Goal: Information Seeking & Learning: Learn about a topic

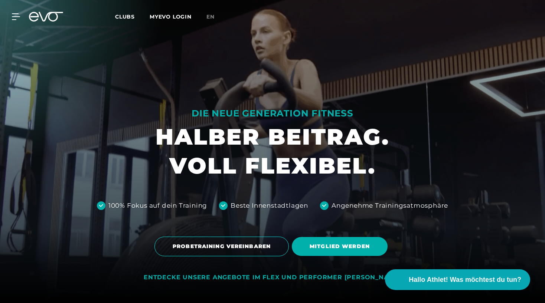
click at [180, 18] on link "MYEVO LOGIN" at bounding box center [171, 16] width 42 height 7
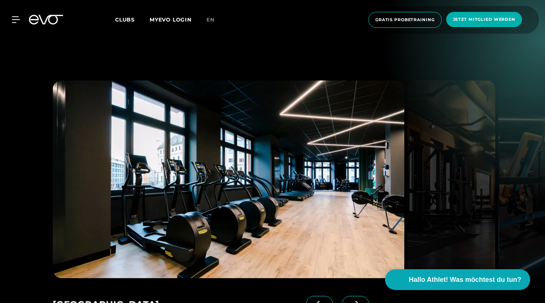
scroll to position [944, 0]
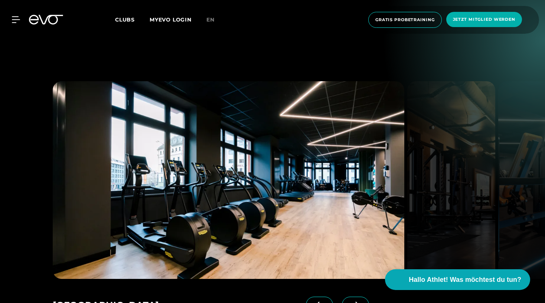
click at [362, 297] on span at bounding box center [355, 305] width 27 height 16
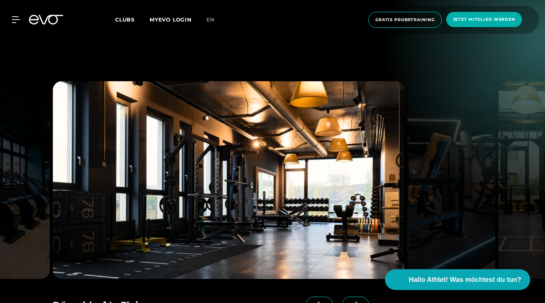
click at [362, 297] on span at bounding box center [355, 305] width 27 height 16
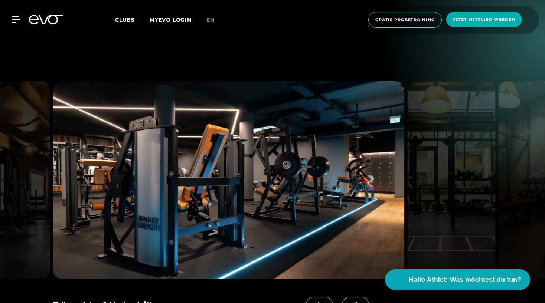
click at [362, 297] on span at bounding box center [355, 305] width 27 height 16
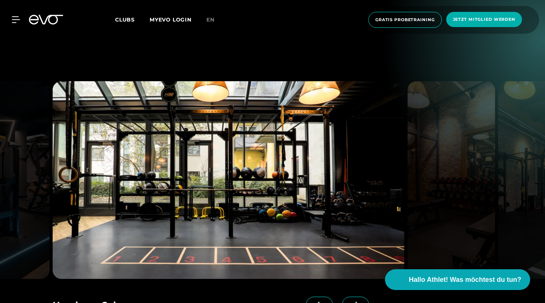
click at [362, 297] on span at bounding box center [355, 305] width 27 height 16
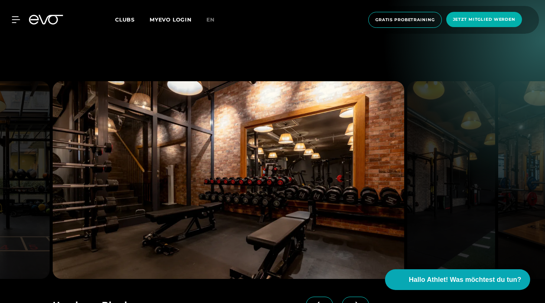
click at [362, 297] on span at bounding box center [355, 305] width 27 height 16
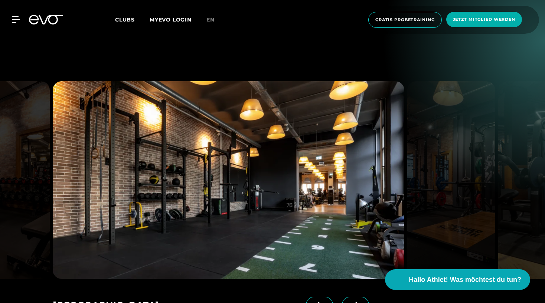
click at [362, 297] on span at bounding box center [355, 305] width 27 height 16
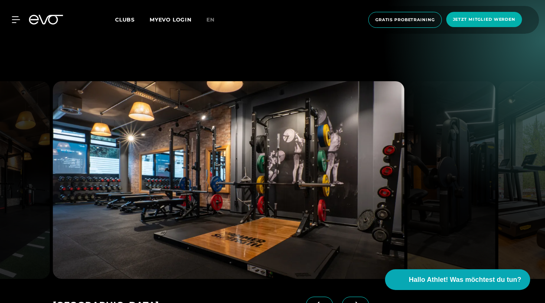
click at [362, 297] on span at bounding box center [355, 305] width 27 height 16
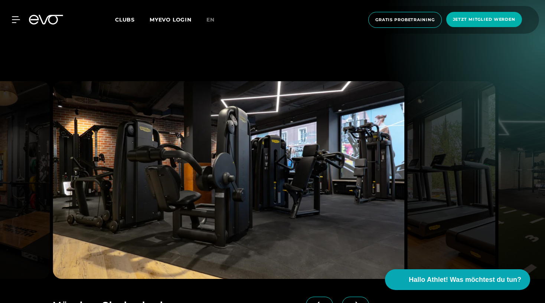
click at [362, 297] on span at bounding box center [355, 305] width 27 height 16
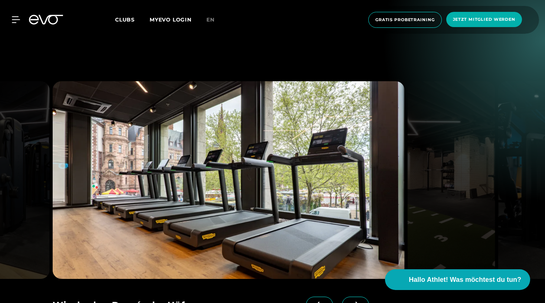
click at [362, 297] on span at bounding box center [355, 305] width 27 height 16
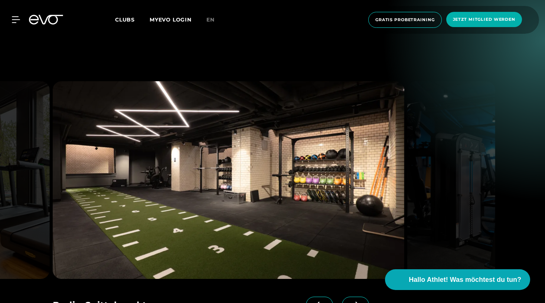
click at [362, 297] on span at bounding box center [355, 305] width 27 height 16
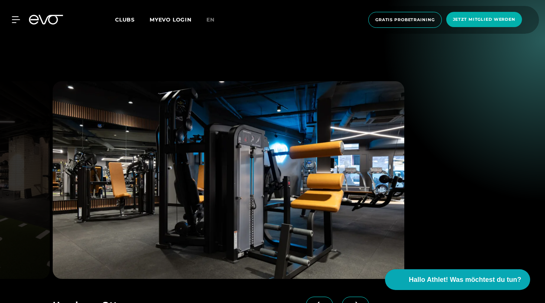
click at [362, 297] on span at bounding box center [355, 305] width 27 height 16
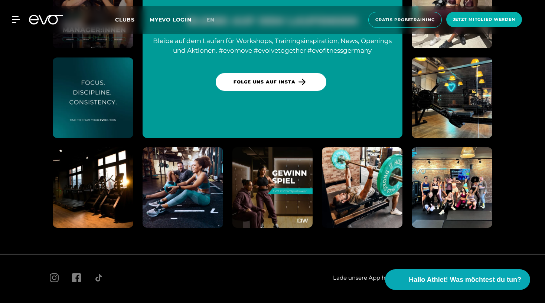
scroll to position [4158, 0]
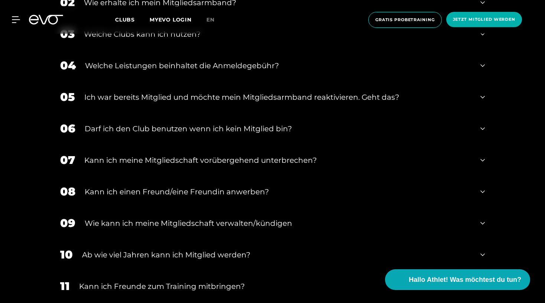
scroll to position [409, 0]
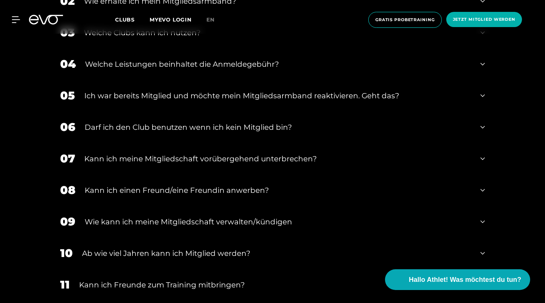
click at [204, 224] on div "Wie kann ich meine Mitgliedschaft verwalten/kündigen" at bounding box center [278, 222] width 387 height 11
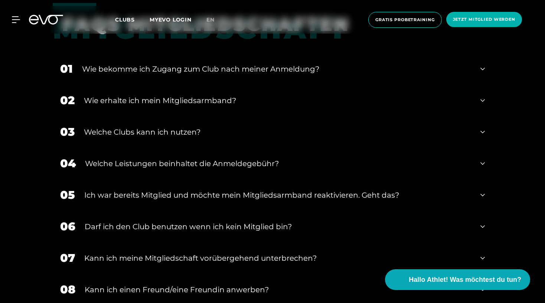
scroll to position [403, 0]
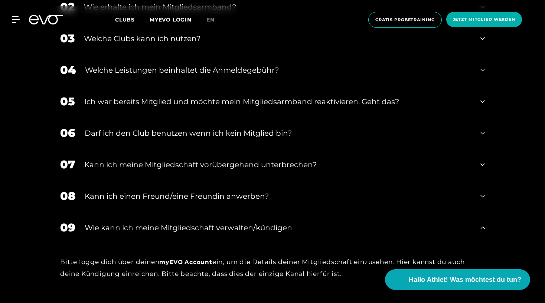
click at [186, 171] on div "07 Kann ich meine Mitgliedschaft vorübergehend unterbrechen?" at bounding box center [273, 165] width 440 height 32
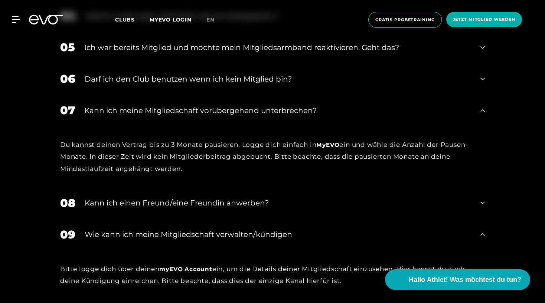
scroll to position [456, 0]
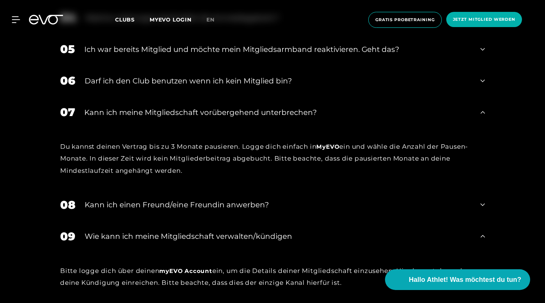
click at [260, 82] on div "Darf ich den Club benutzen wenn ich kein Mitglied bin?" at bounding box center [278, 80] width 387 height 11
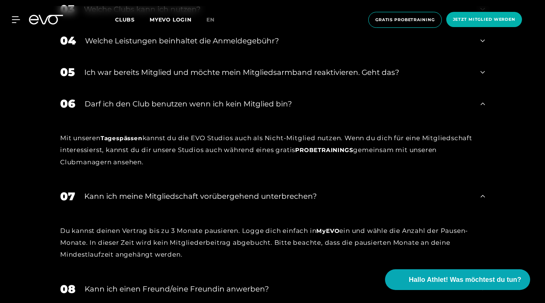
scroll to position [431, 0]
